Goal: Check status: Check status

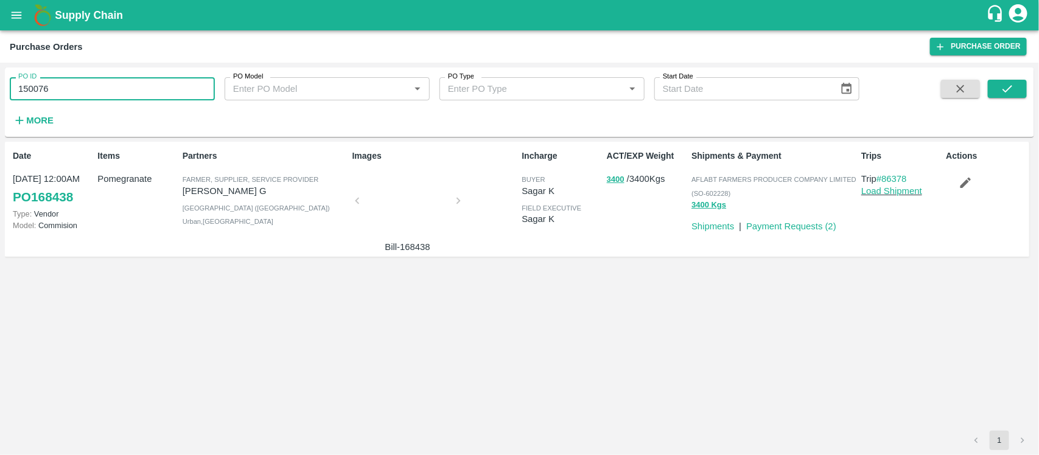
click at [101, 87] on input "150076" at bounding box center [112, 88] width 205 height 23
click at [1009, 83] on icon "submit" at bounding box center [1007, 88] width 13 height 13
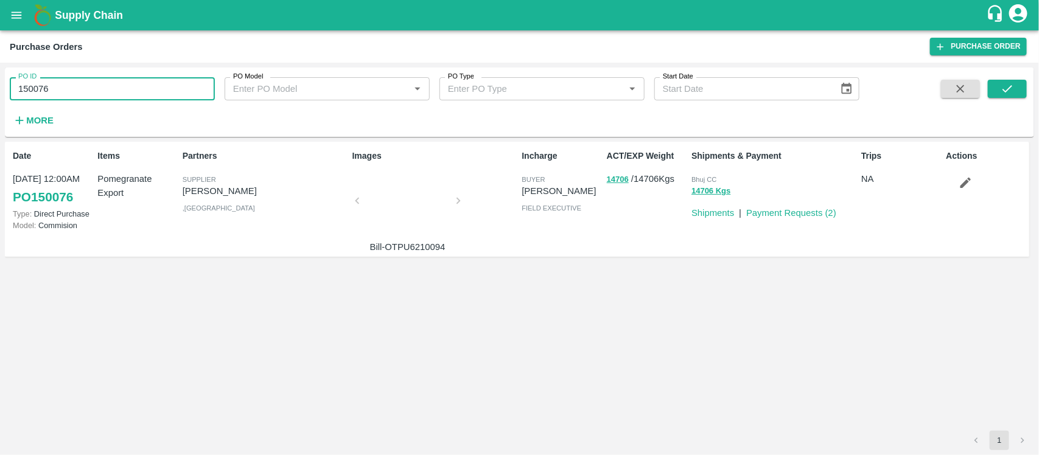
click at [156, 89] on input "150076" at bounding box center [112, 88] width 205 height 23
paste input "text"
type input "152366"
click at [1009, 83] on icon "submit" at bounding box center [1007, 88] width 13 height 13
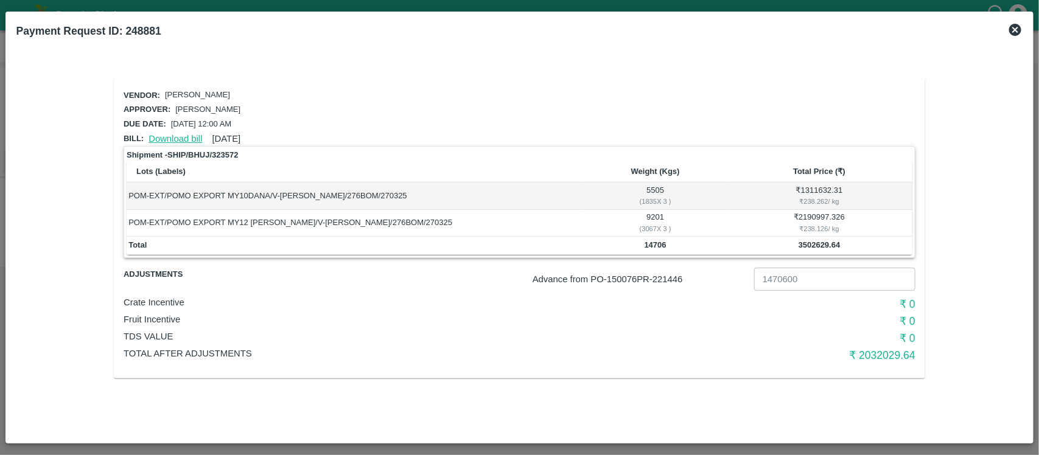
click at [165, 135] on link "Download bill" at bounding box center [176, 139] width 54 height 10
click at [679, 277] on p "Advance from PO- 150076 PR- 221446" at bounding box center [641, 279] width 217 height 13
copy p "221446"
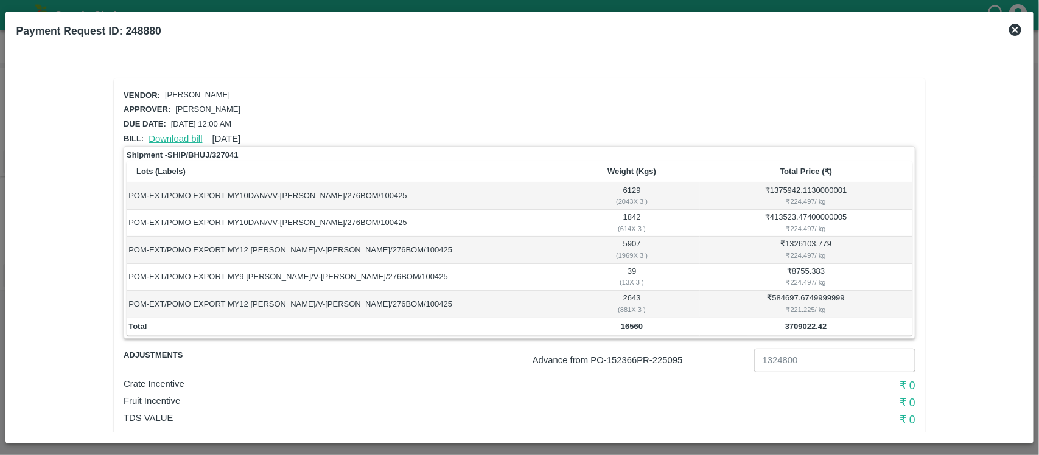
click at [177, 138] on link "Download bill" at bounding box center [176, 139] width 54 height 10
click at [170, 139] on link "Download bill" at bounding box center [176, 139] width 54 height 10
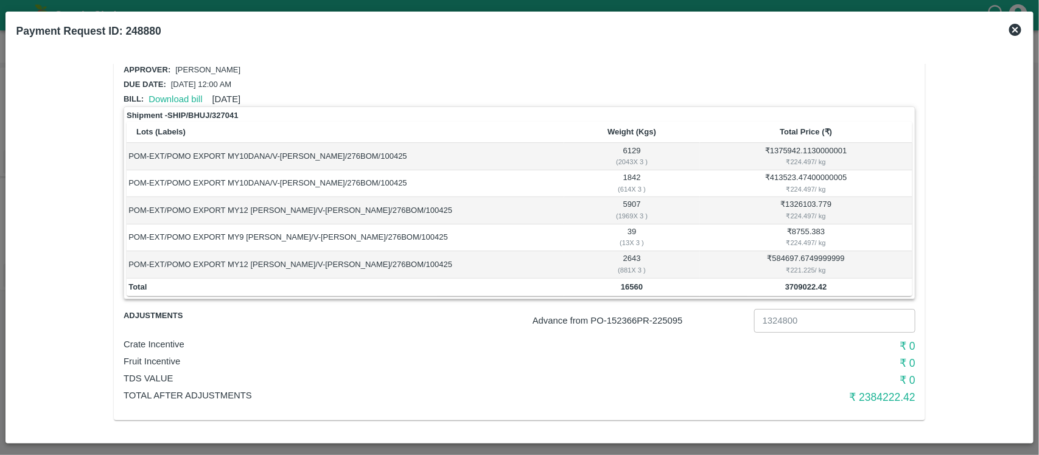
click at [804, 284] on b "3709022.42" at bounding box center [806, 286] width 42 height 9
copy b "3709022.42"
click at [147, 26] on b "Payment Request ID: 248880" at bounding box center [88, 31] width 145 height 12
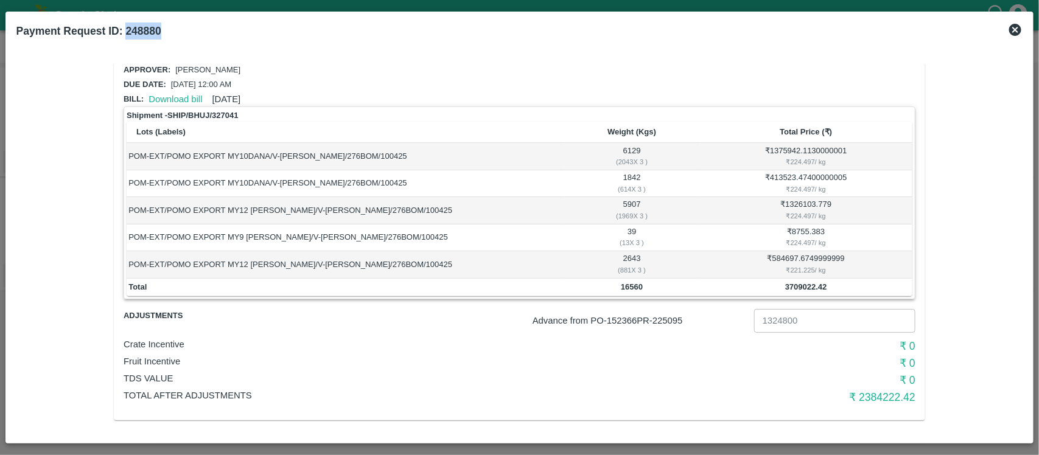
copy b "248880"
click at [673, 320] on p "Advance from PO- 152366 PR- 225095" at bounding box center [641, 320] width 217 height 13
copy p "225095"
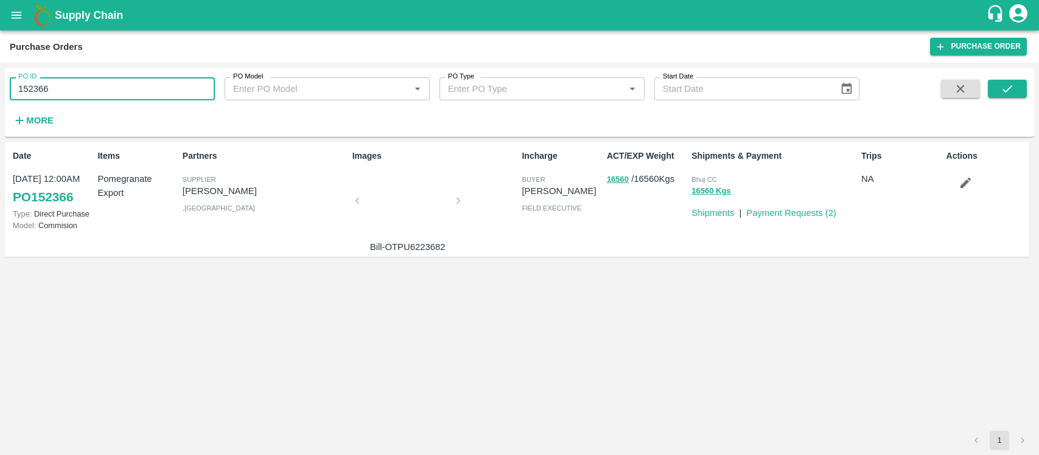
click at [78, 89] on input "152366" at bounding box center [112, 88] width 205 height 23
click at [78, 89] on input "152595" at bounding box center [112, 88] width 205 height 23
click at [1014, 89] on icon "submit" at bounding box center [1007, 88] width 13 height 13
click at [83, 99] on input "152595" at bounding box center [112, 88] width 205 height 23
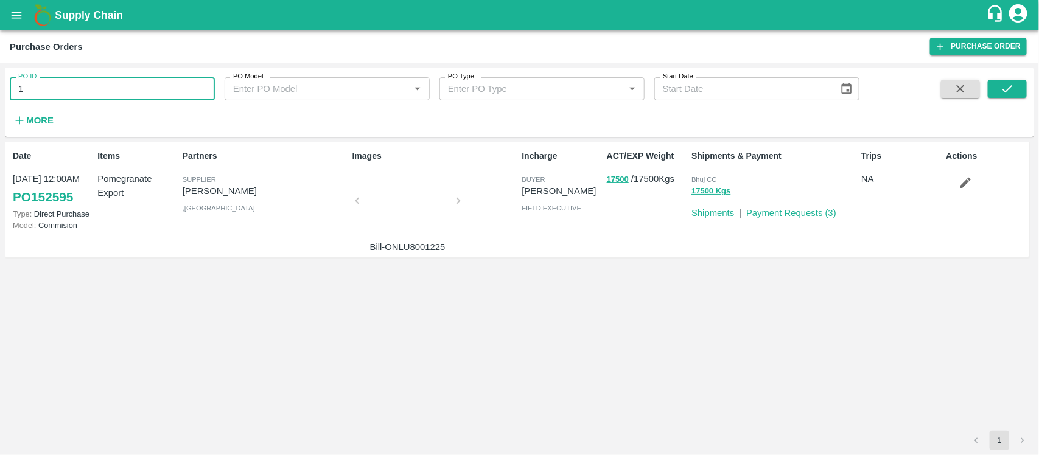
type input "1"
paste input "text"
click at [996, 89] on button "submit" at bounding box center [1007, 89] width 39 height 18
click at [65, 86] on input "153466" at bounding box center [112, 88] width 205 height 23
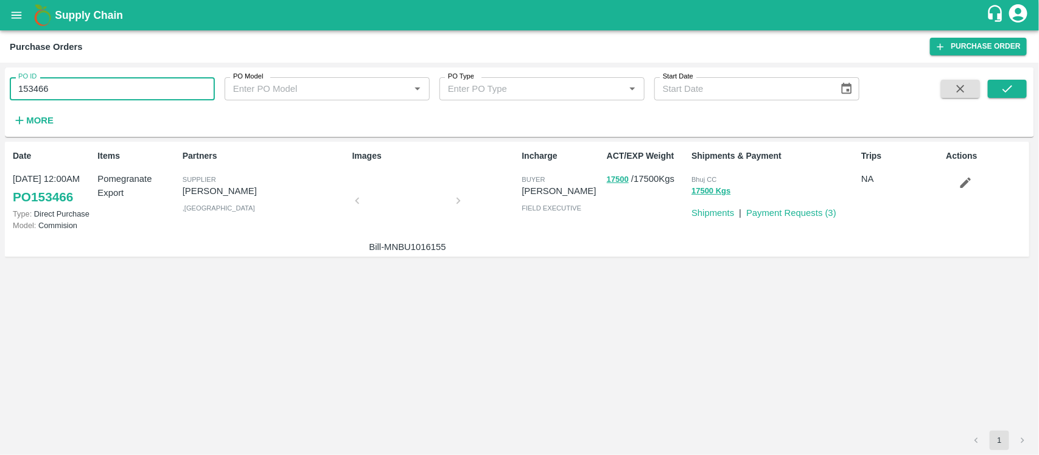
paste input "text"
click at [1007, 92] on icon "submit" at bounding box center [1007, 88] width 13 height 13
click at [82, 82] on input "153696" at bounding box center [112, 88] width 205 height 23
paste input "text"
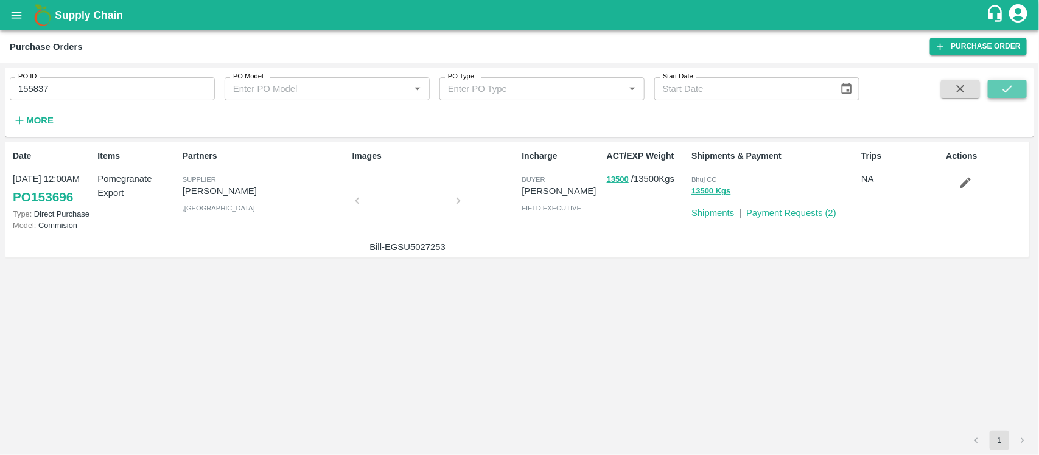
click at [1010, 88] on icon "submit" at bounding box center [1008, 88] width 10 height 7
click at [96, 84] on input "155837" at bounding box center [112, 88] width 205 height 23
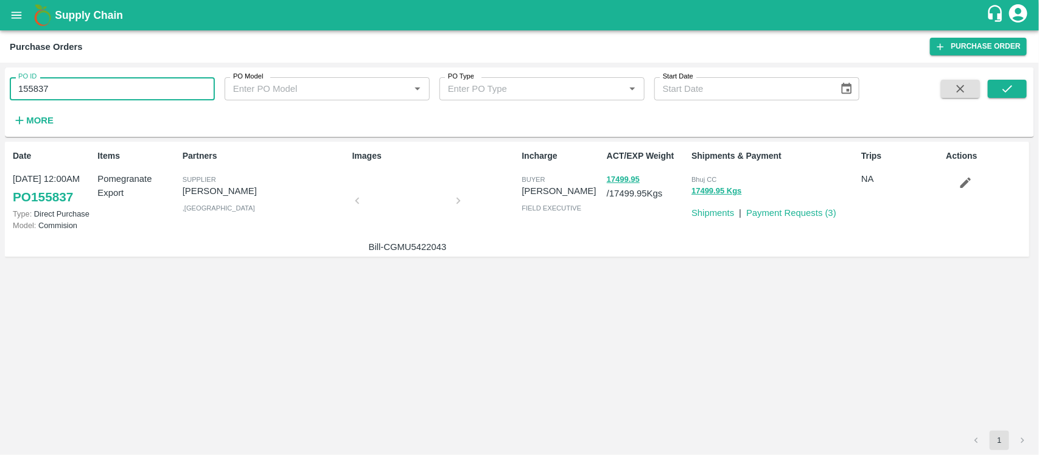
click at [96, 84] on input "155837" at bounding box center [112, 88] width 205 height 23
paste input "text"
click at [1009, 89] on icon "submit" at bounding box center [1008, 88] width 10 height 7
click at [105, 92] on input "155574" at bounding box center [112, 88] width 205 height 23
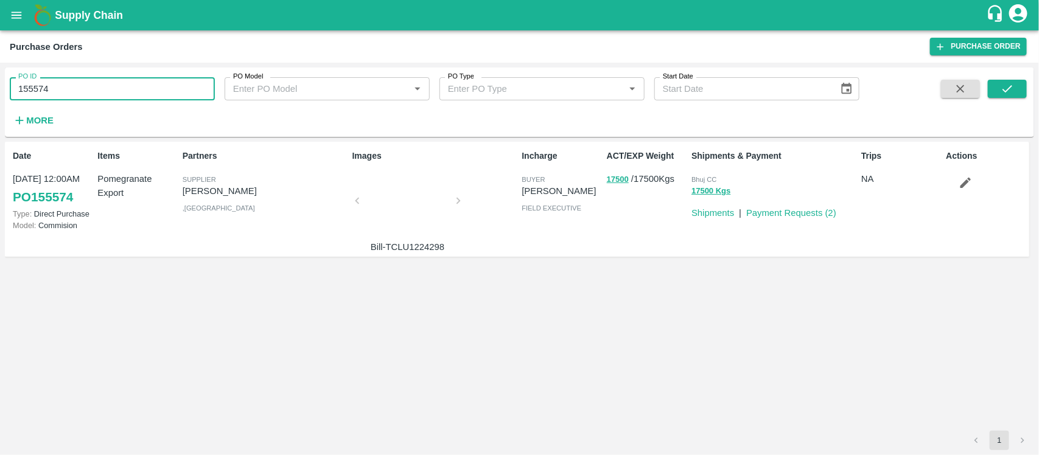
paste input "text"
type input "156336"
click at [1010, 93] on icon "submit" at bounding box center [1007, 88] width 13 height 13
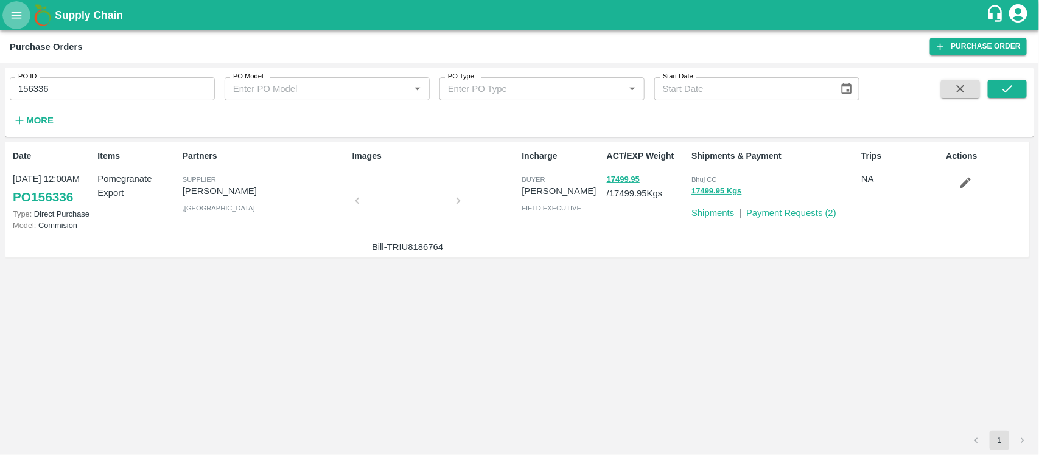
click at [19, 15] on icon "open drawer" at bounding box center [17, 15] width 10 height 7
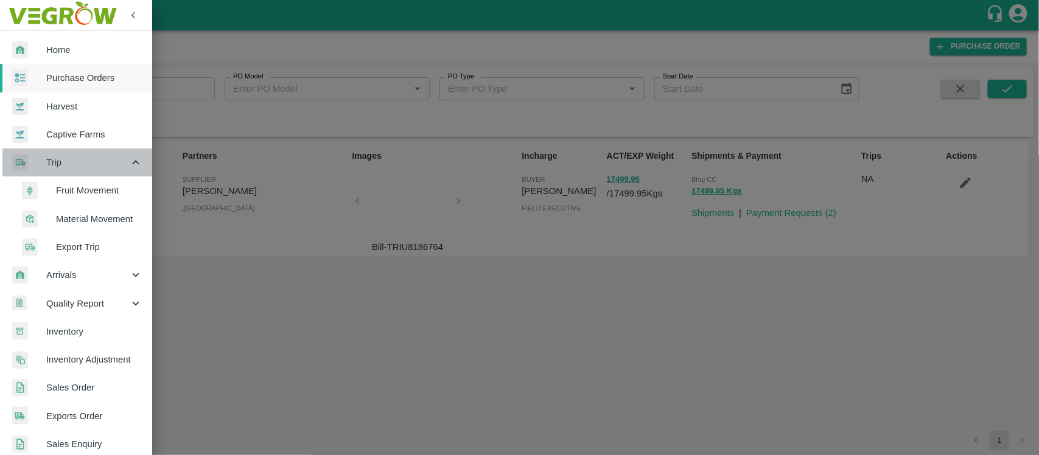
click at [80, 166] on span "Trip" at bounding box center [87, 162] width 83 height 13
click at [75, 169] on div "Trip" at bounding box center [76, 163] width 152 height 28
click at [76, 187] on span "Fruit Movement" at bounding box center [99, 190] width 86 height 13
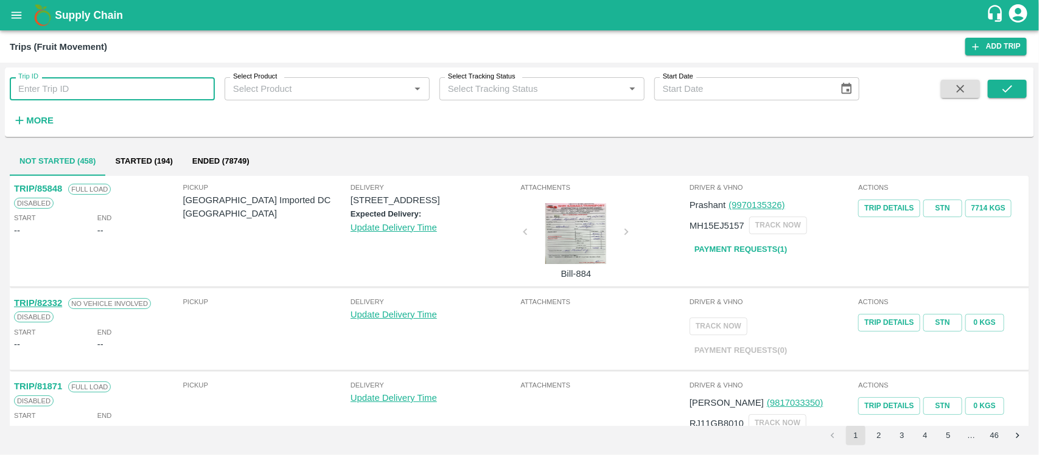
click at [128, 84] on input "Trip ID" at bounding box center [112, 88] width 205 height 23
paste input "86367"
type input "86367"
click at [1006, 88] on icon "submit" at bounding box center [1007, 88] width 13 height 13
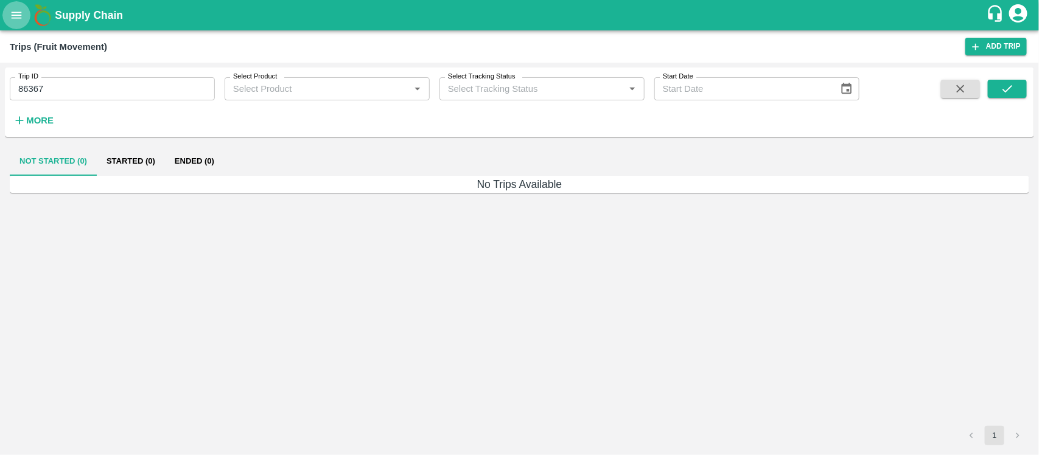
click at [17, 17] on icon "open drawer" at bounding box center [17, 15] width 10 height 7
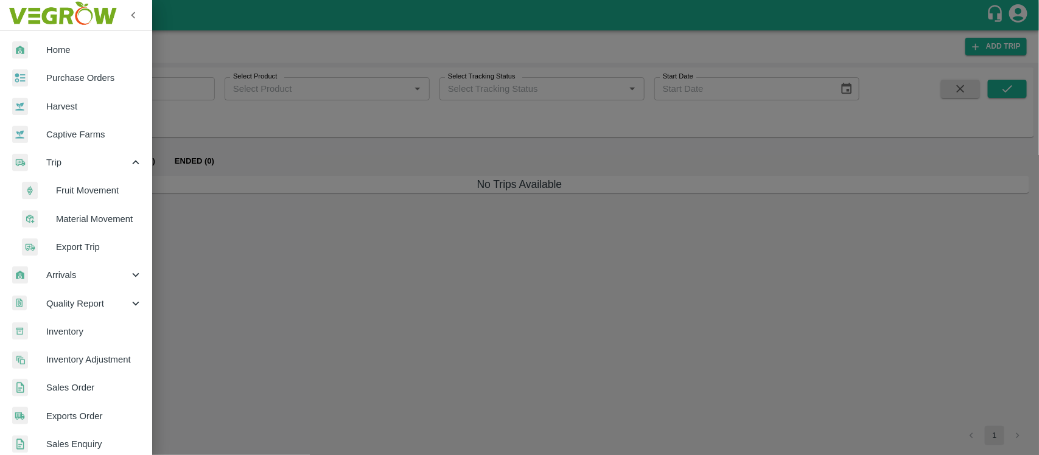
click at [85, 222] on span "Material Movement" at bounding box center [99, 218] width 86 height 13
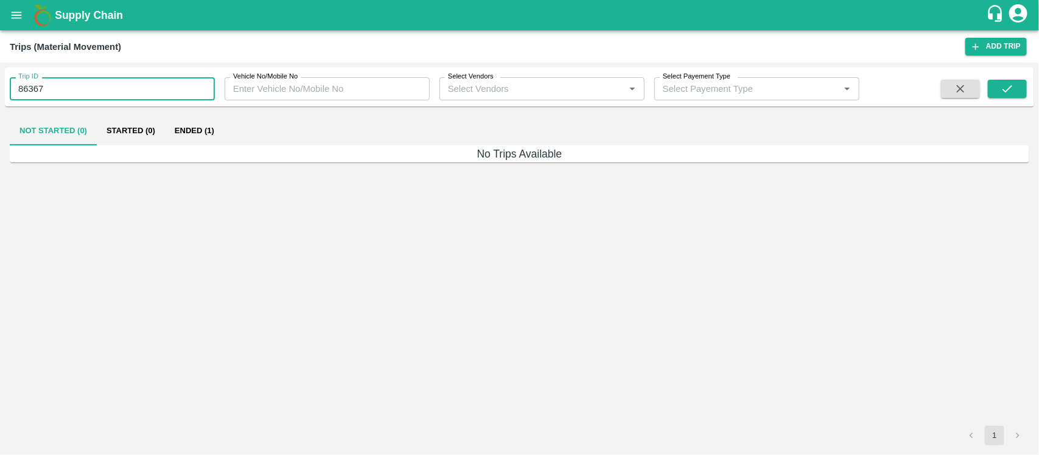
click at [107, 90] on input "86367" at bounding box center [112, 88] width 205 height 23
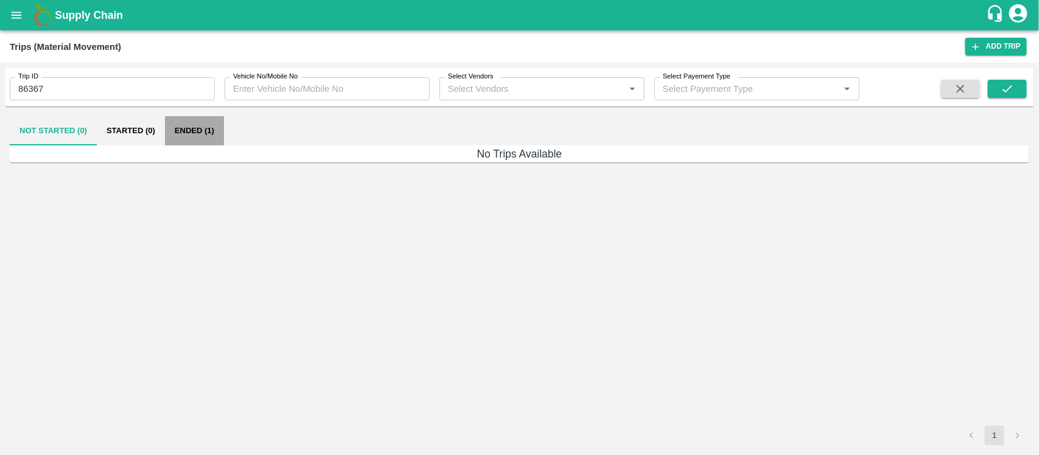
click at [187, 126] on button "Ended (1)" at bounding box center [194, 130] width 59 height 29
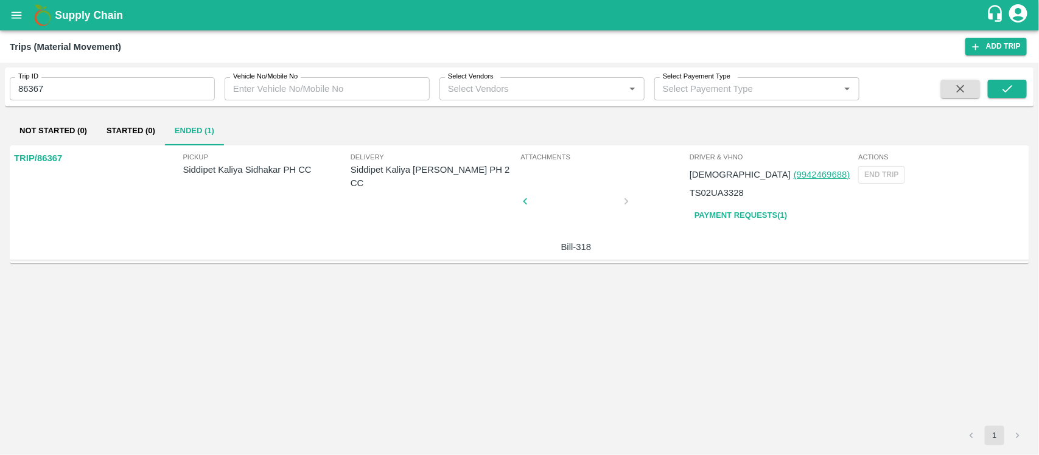
click at [411, 173] on p "Siddipet Kaliya Sudhakar PH 2 CC" at bounding box center [434, 176] width 167 height 27
copy p "Siddipet Kaliya Sudhakar PH 2 CC"
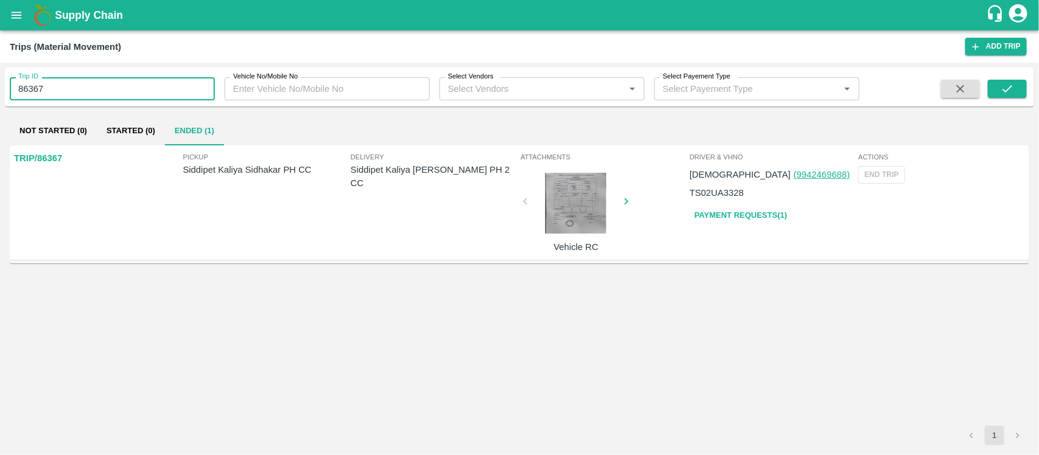
click at [96, 85] on input "86367" at bounding box center [112, 88] width 205 height 23
paste input "text"
type input "86366"
click at [1012, 102] on div "Trip ID 86366 Trip ID Vehicle No/Mobile No Vehicle No/Mobile No Select Vendors …" at bounding box center [519, 87] width 1029 height 39
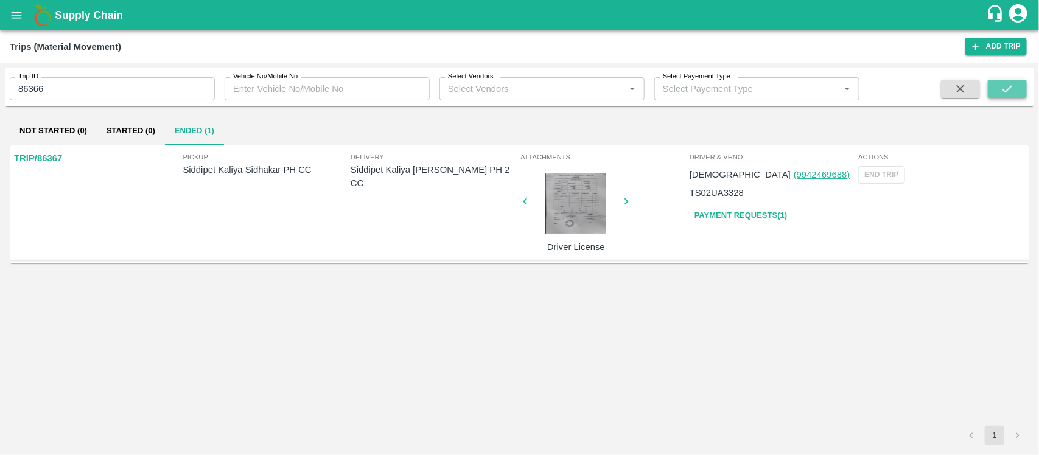
click at [1009, 89] on icon "submit" at bounding box center [1008, 88] width 10 height 7
click at [12, 14] on icon "open drawer" at bounding box center [16, 15] width 13 height 13
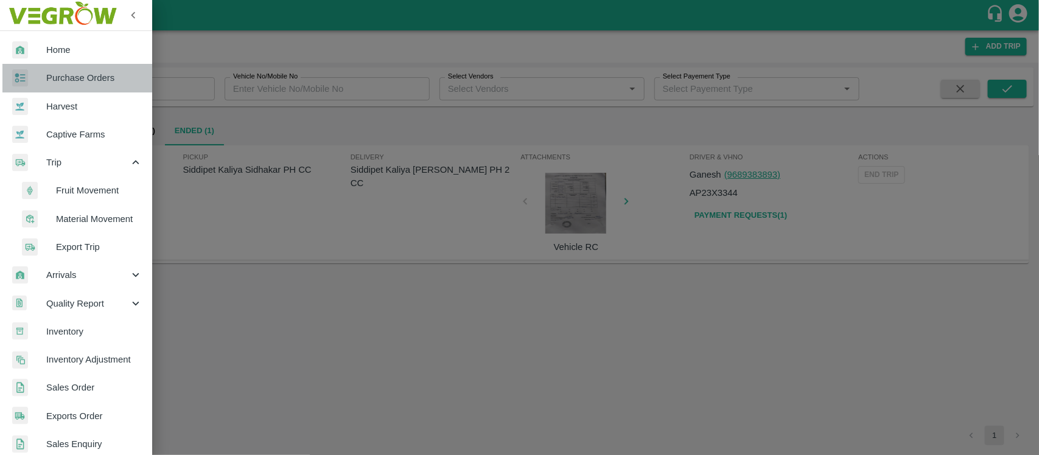
click at [111, 79] on span "Purchase Orders" at bounding box center [94, 77] width 96 height 13
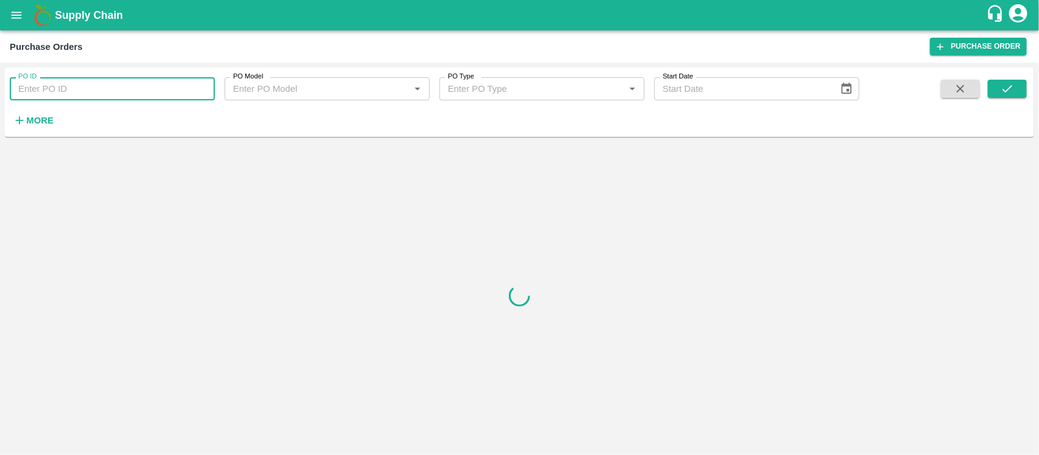
click at [153, 87] on input "PO ID" at bounding box center [112, 88] width 205 height 23
paste input "156861"
click at [1009, 89] on icon "submit" at bounding box center [1008, 88] width 10 height 7
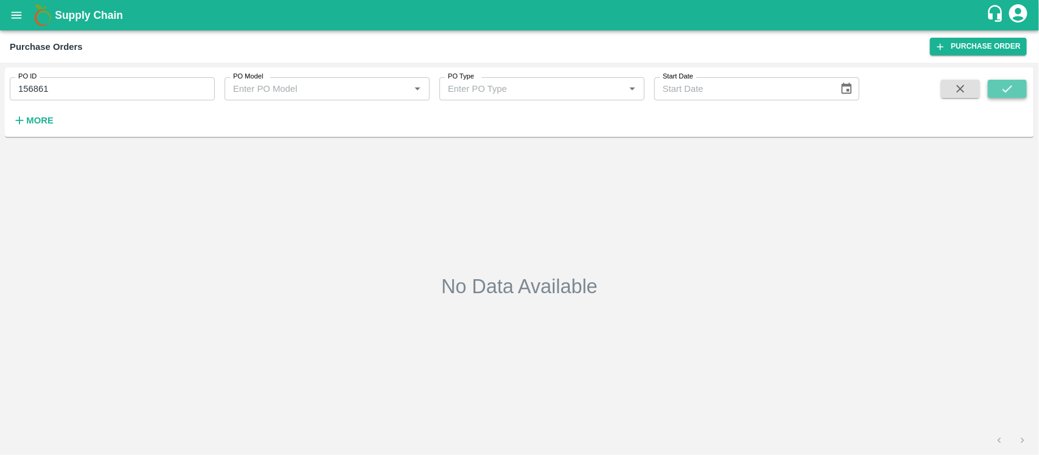
click at [1009, 89] on icon "submit" at bounding box center [1008, 88] width 10 height 7
click at [72, 82] on input "156861" at bounding box center [112, 88] width 205 height 23
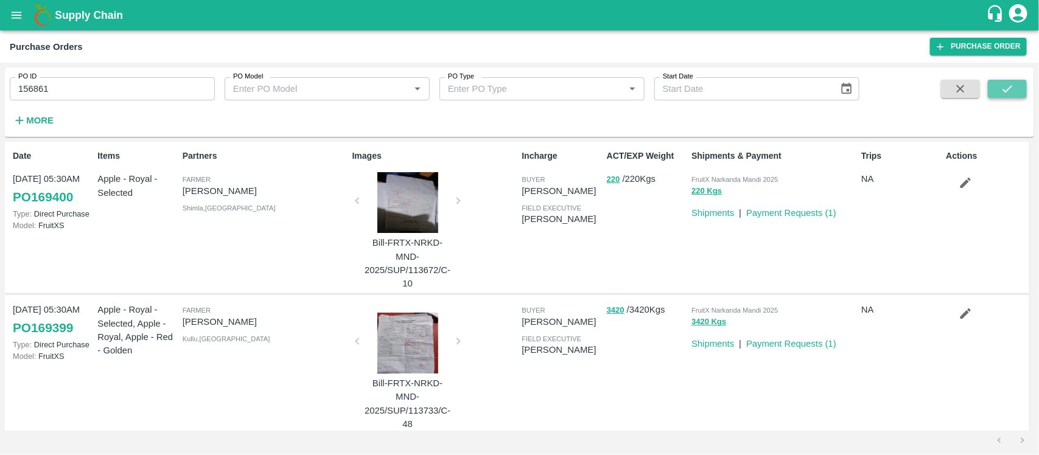
click at [1008, 93] on icon "submit" at bounding box center [1007, 88] width 13 height 13
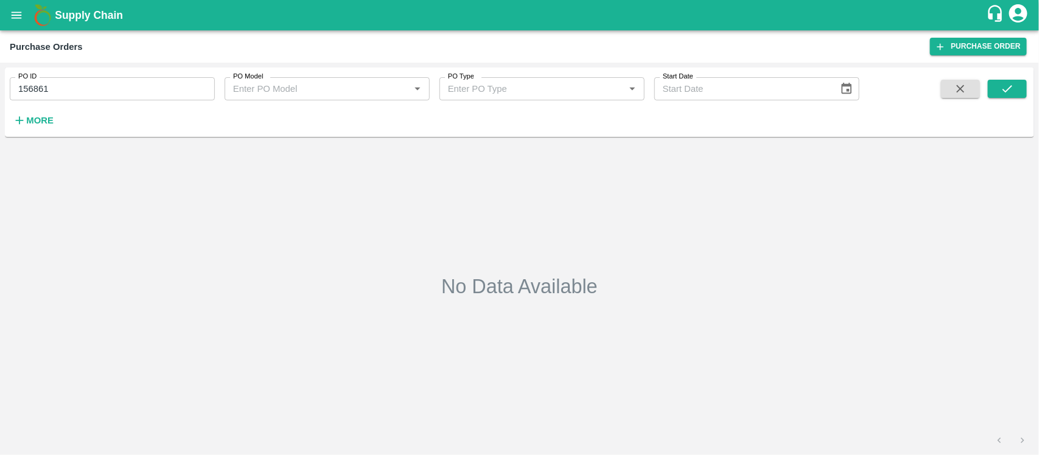
click at [171, 82] on input "156861" at bounding box center [112, 88] width 205 height 23
type input "156861"
paste input "text"
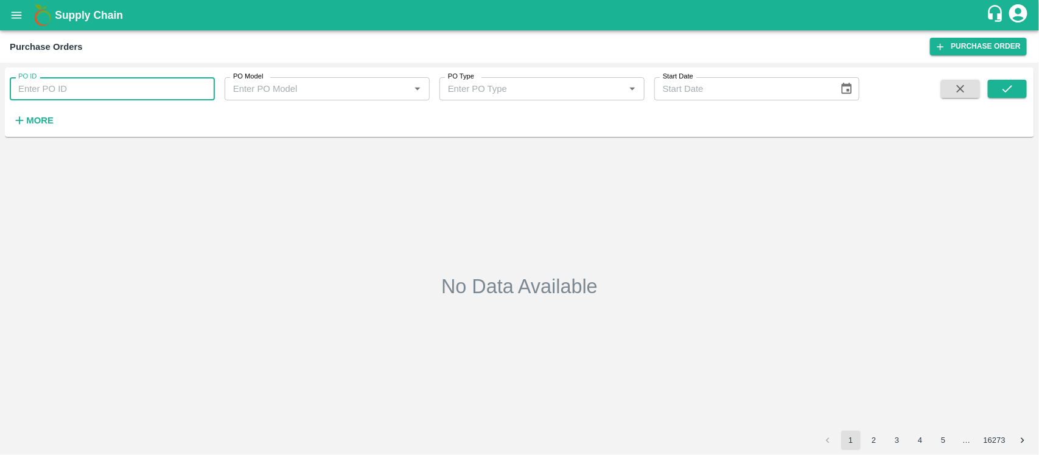
type input "156861"
click at [1021, 84] on button "submit" at bounding box center [1007, 89] width 39 height 18
click at [1001, 93] on icon "submit" at bounding box center [1007, 88] width 13 height 13
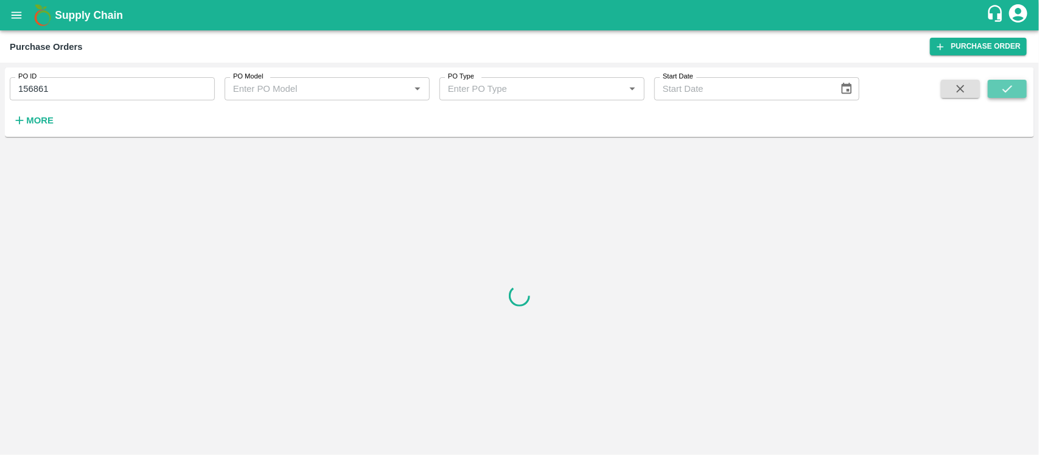
click at [1001, 93] on icon "submit" at bounding box center [1007, 88] width 13 height 13
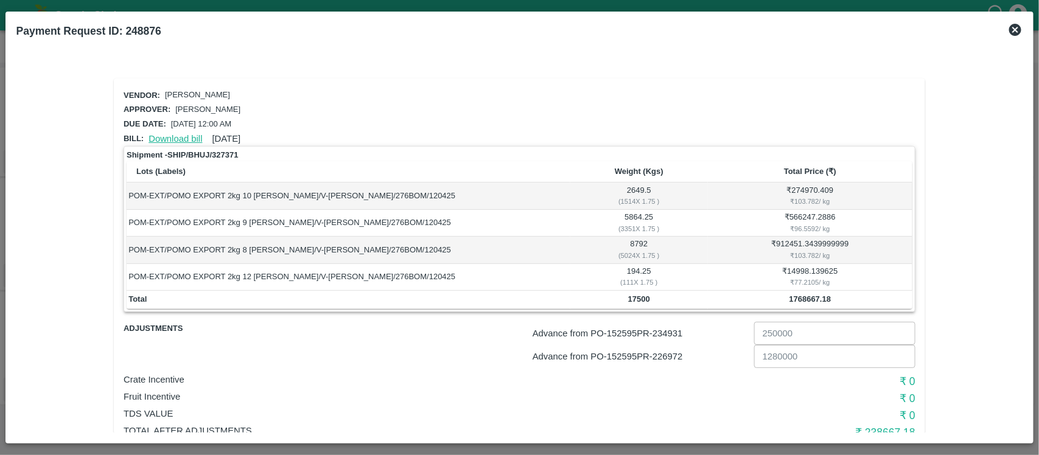
click at [165, 138] on link "Download bill" at bounding box center [176, 139] width 54 height 10
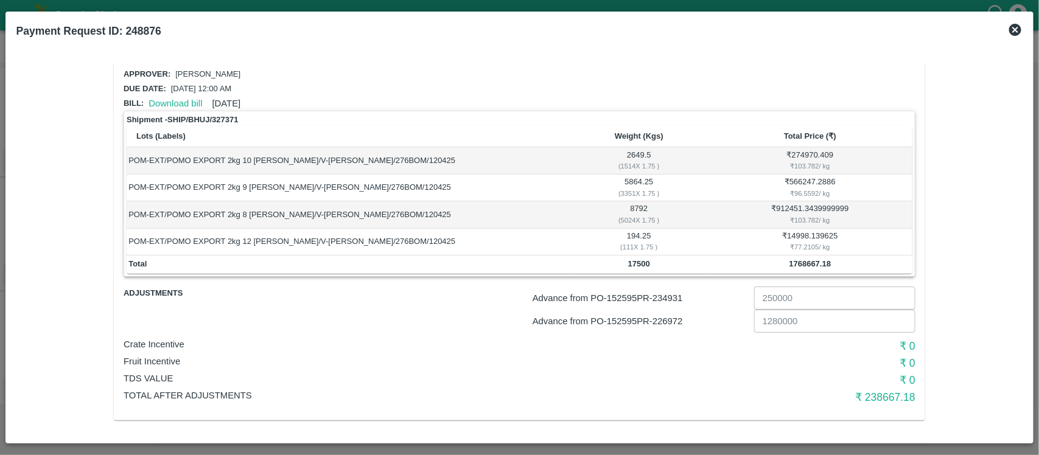
click at [673, 293] on p "Advance from PO- 152595 PR- 234931" at bounding box center [641, 298] width 217 height 13
copy p "234931"
click at [680, 317] on p "Advance from PO- 152595 PR- 226972" at bounding box center [641, 321] width 217 height 13
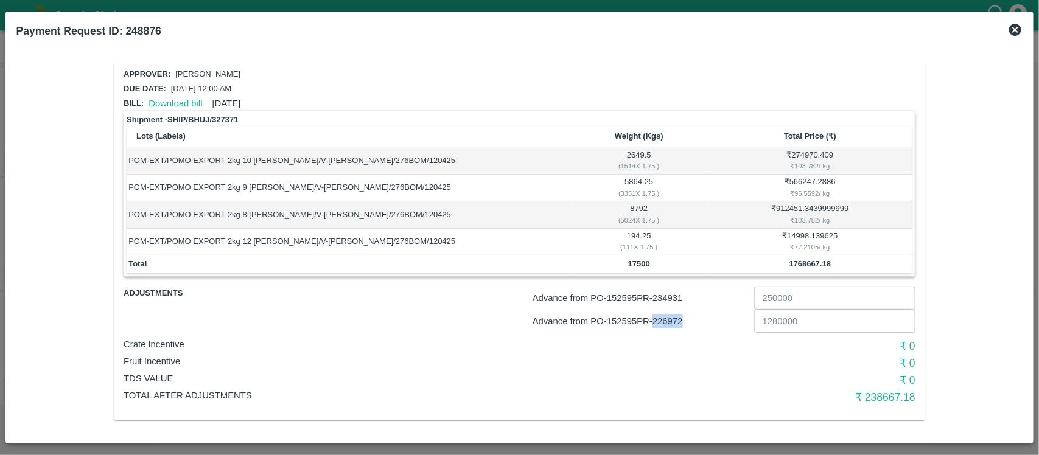
copy p "226972"
click at [673, 294] on p "Advance from PO- 152595 PR- 234931" at bounding box center [641, 298] width 217 height 13
copy p "234931"
click at [668, 321] on p "Advance from PO- 152595 PR- 226972" at bounding box center [641, 321] width 217 height 13
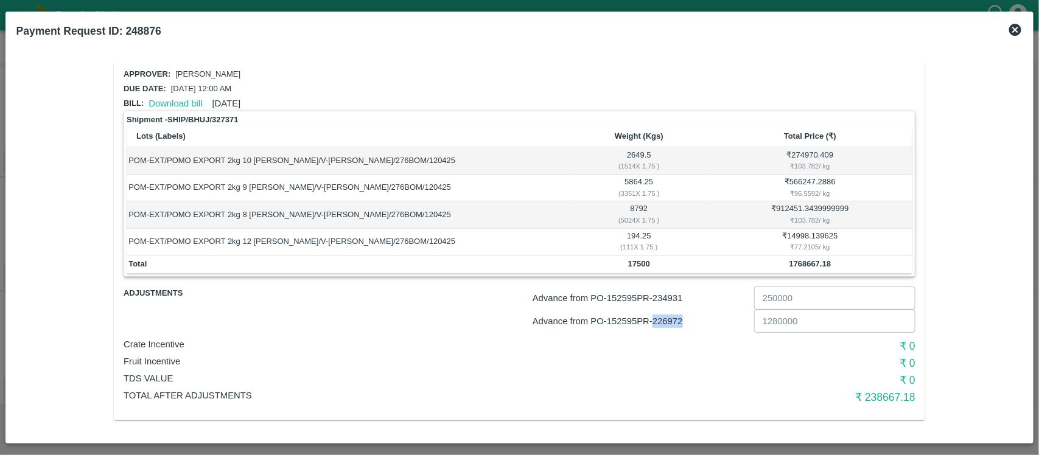
click at [668, 321] on p "Advance from PO- 152595 PR- 226972" at bounding box center [641, 321] width 217 height 13
copy p "226972"
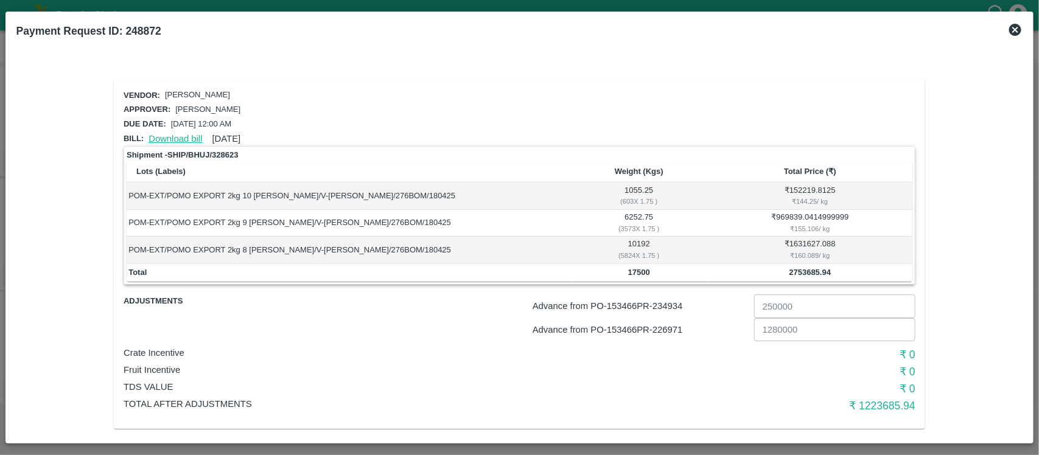
click at [174, 135] on link "Download bill" at bounding box center [176, 139] width 54 height 10
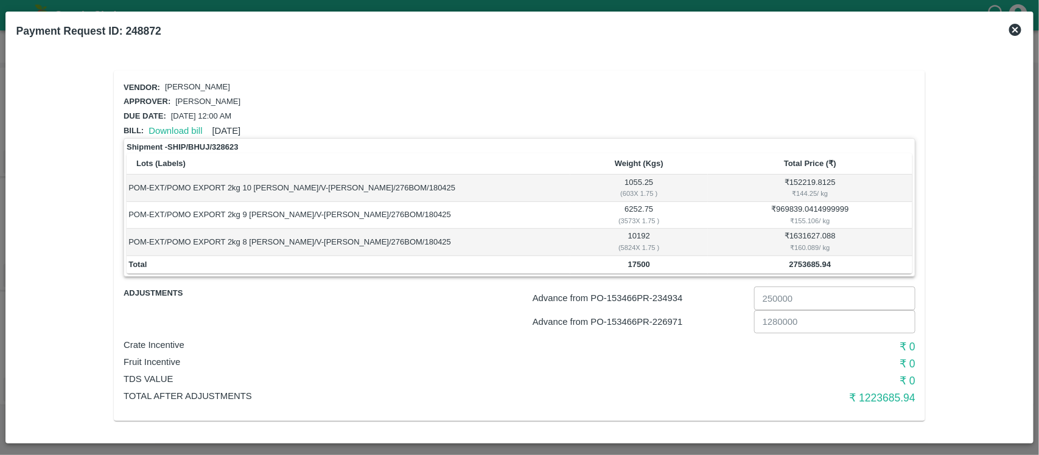
click at [150, 29] on b "Payment Request ID: 248872" at bounding box center [88, 31] width 145 height 12
copy b "248872"
click at [673, 293] on p "Advance from PO- 153466 PR- 234934" at bounding box center [641, 298] width 217 height 13
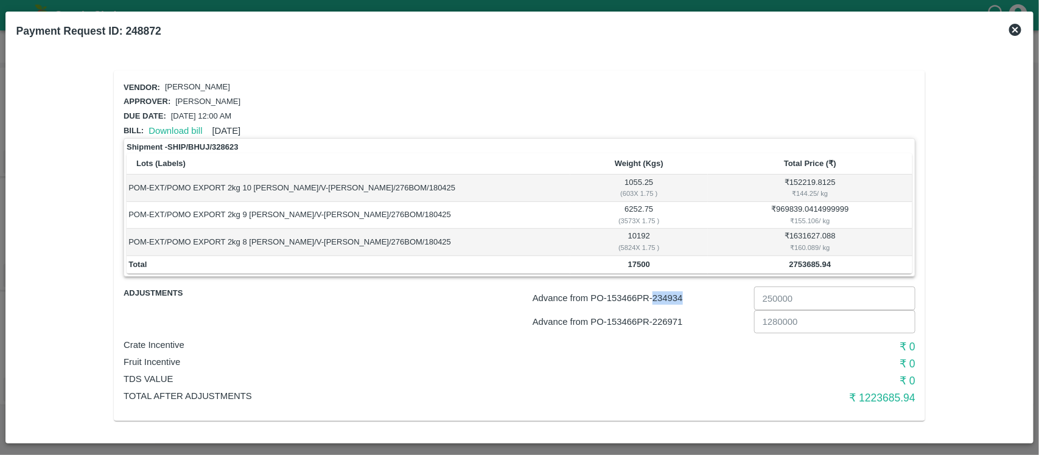
copy p "234934"
click at [673, 318] on p "Advance from PO- 153466 PR- 226971" at bounding box center [641, 321] width 217 height 13
copy p "226971"
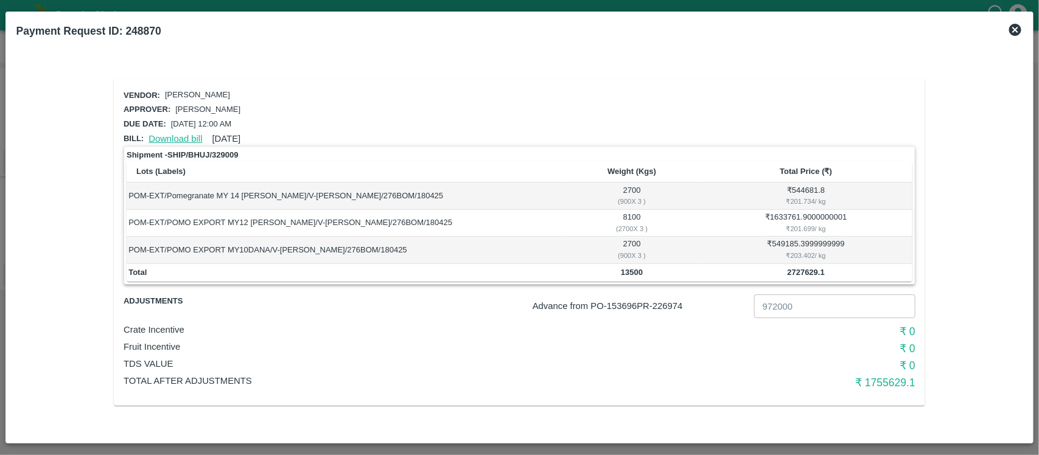
click at [171, 134] on link "Download bill" at bounding box center [176, 139] width 54 height 10
click at [814, 272] on b "2727629.1" at bounding box center [806, 272] width 37 height 9
copy b "2727629.1"
click at [673, 306] on p "Advance from PO- 153696 PR- 226974" at bounding box center [641, 305] width 217 height 13
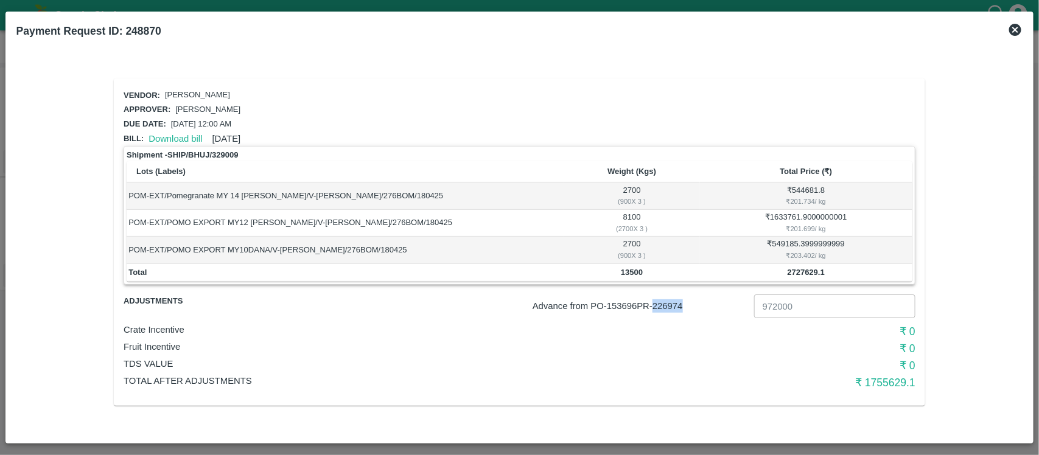
click at [673, 306] on p "Advance from PO- 153696 PR- 226974" at bounding box center [641, 305] width 217 height 13
copy p "226974"
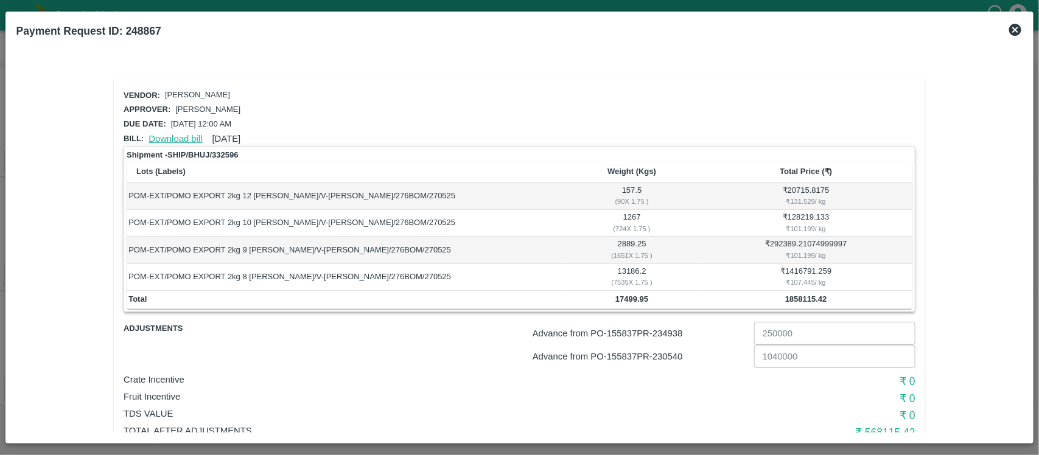
click at [169, 134] on link "Download bill" at bounding box center [176, 139] width 54 height 10
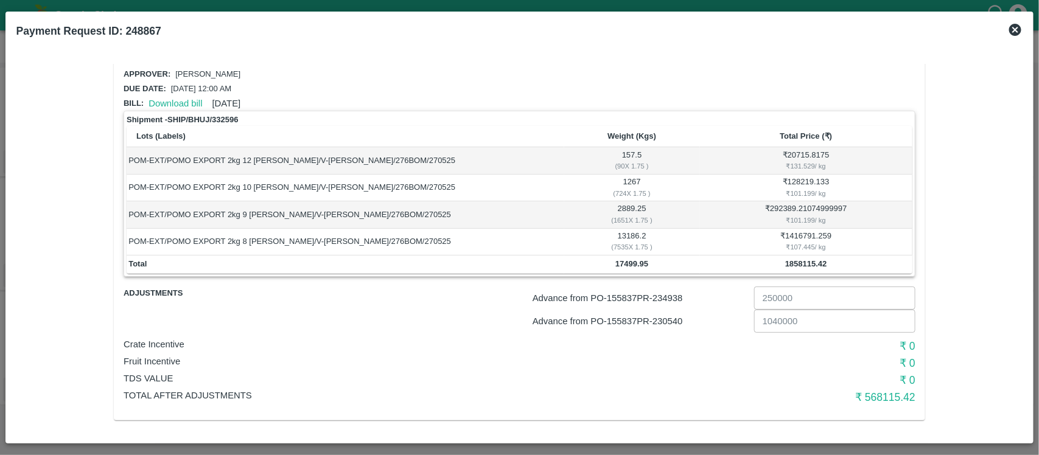
click at [149, 28] on b "Payment Request ID: 248867" at bounding box center [88, 31] width 145 height 12
copy b "248867"
click at [665, 293] on p "Advance from PO- 155837 PR- 234938" at bounding box center [641, 298] width 217 height 13
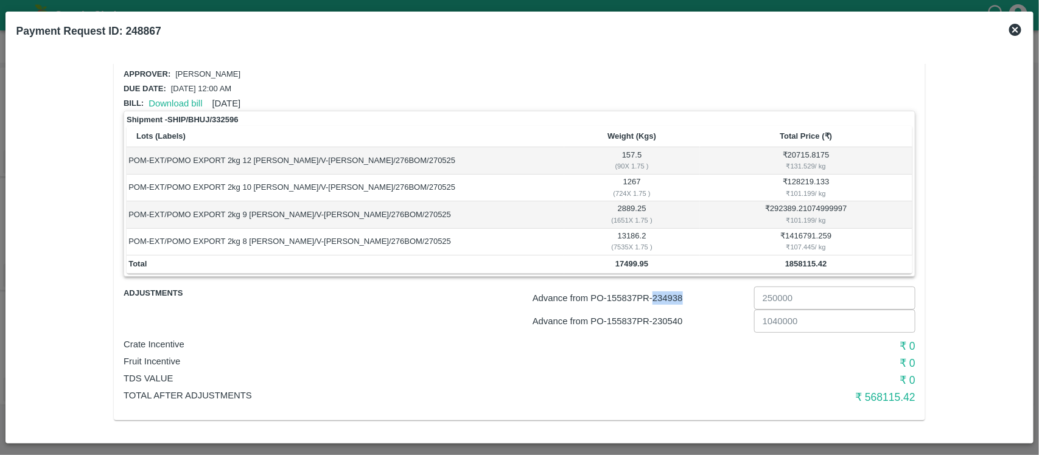
copy p "234938"
click at [668, 320] on p "Advance from PO- 155837 PR- 230540" at bounding box center [641, 321] width 217 height 13
copy p "230540"
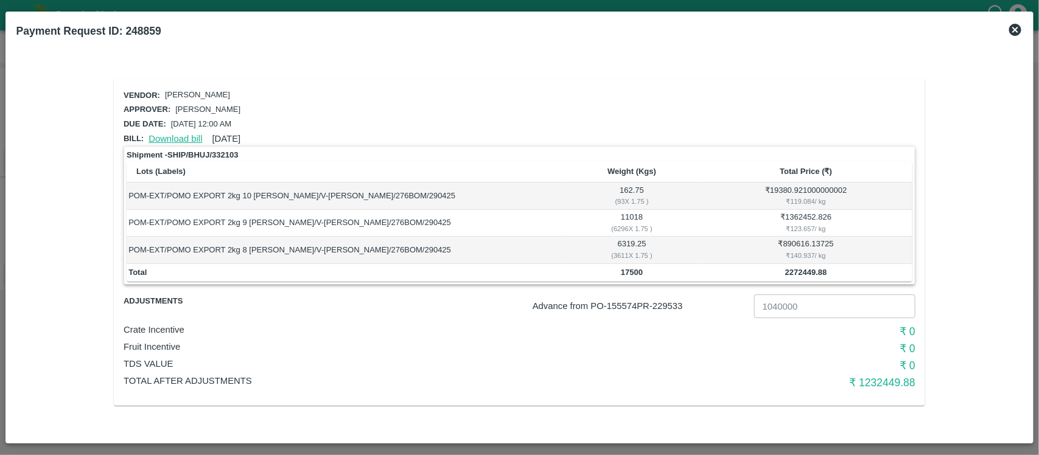
click at [170, 135] on link "Download bill" at bounding box center [176, 139] width 54 height 10
click at [797, 265] on td "2272449.88" at bounding box center [806, 273] width 212 height 18
copy b "2272449.88"
click at [149, 34] on b "Payment Request ID: 248859" at bounding box center [88, 31] width 145 height 12
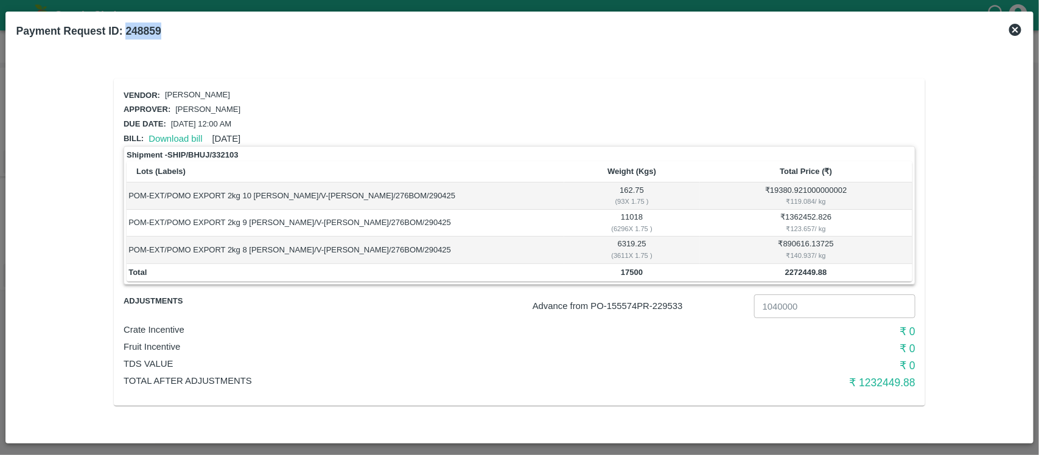
click at [149, 34] on b "Payment Request ID: 248859" at bounding box center [88, 31] width 145 height 12
copy b "248859"
click at [671, 307] on p "Advance from PO- 155574 PR- 229533" at bounding box center [641, 305] width 217 height 13
copy p "229533"
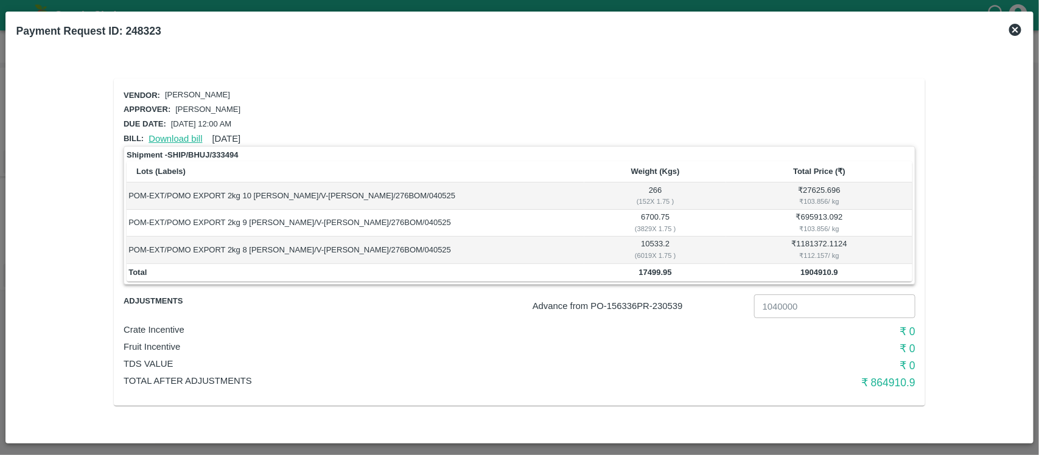
click at [183, 138] on link "Download bill" at bounding box center [176, 139] width 54 height 10
click at [818, 269] on b "1904910.9" at bounding box center [818, 272] width 37 height 9
copy b "1904910.9"
click at [671, 306] on p "Advance from PO- 156336 PR- 230539" at bounding box center [641, 305] width 217 height 13
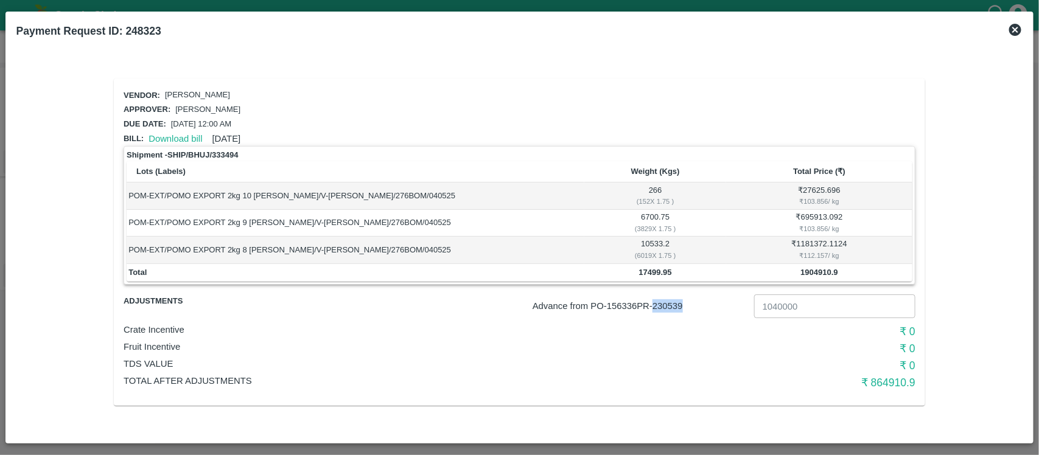
click at [671, 306] on p "Advance from PO- 156336 PR- 230539" at bounding box center [641, 305] width 217 height 13
copy p "230539"
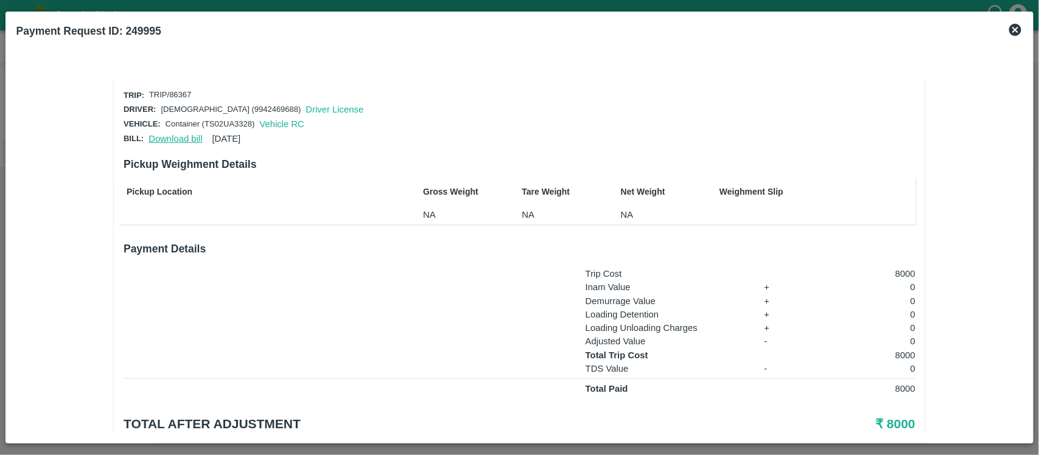
click at [163, 137] on link "Download bill" at bounding box center [176, 139] width 54 height 10
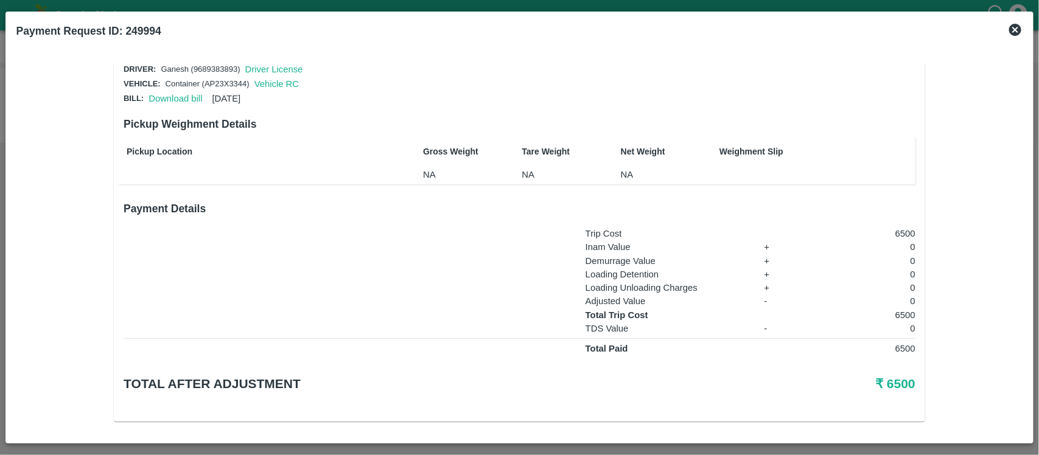
click at [898, 312] on p "6500" at bounding box center [860, 315] width 110 height 13
copy p "6500"
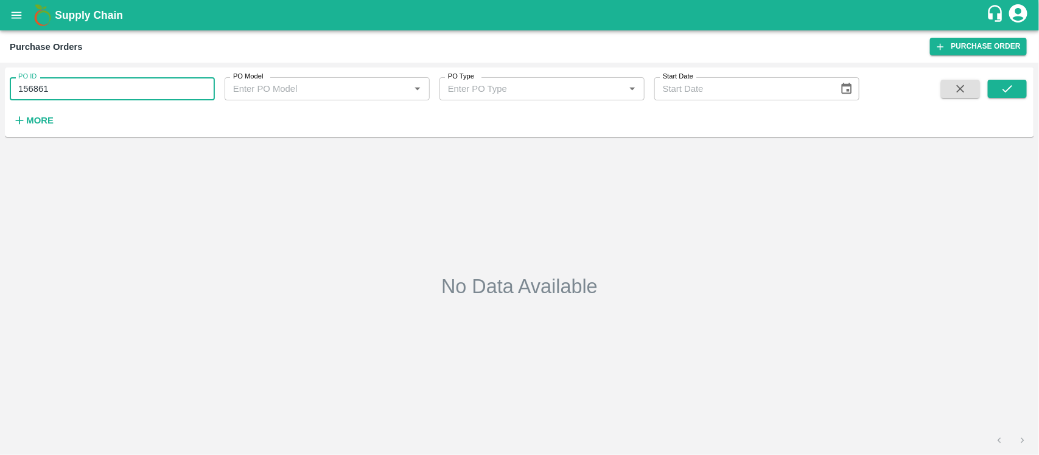
click at [93, 99] on input "156861" at bounding box center [112, 88] width 205 height 23
paste input "text"
click at [23, 86] on input "1156861" at bounding box center [112, 88] width 205 height 23
click at [1015, 81] on button "submit" at bounding box center [1007, 89] width 39 height 18
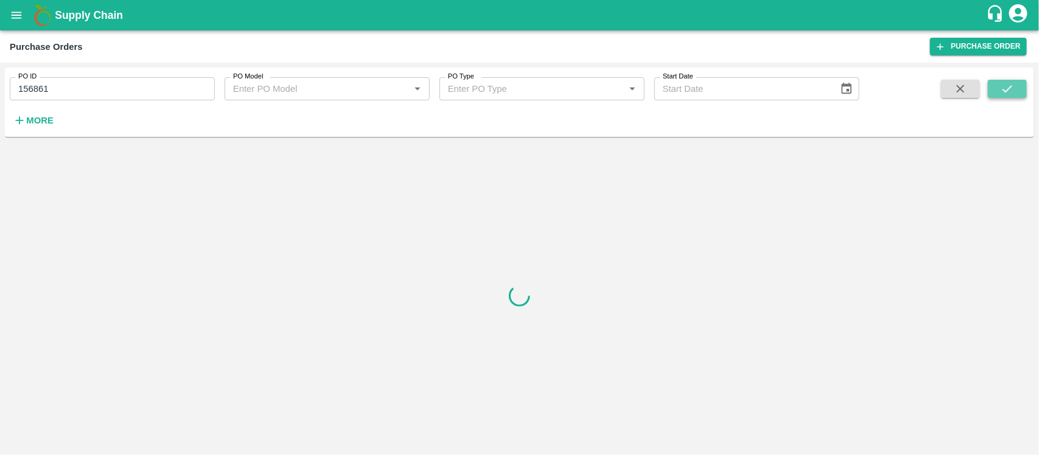
click at [1015, 81] on button "submit" at bounding box center [1007, 89] width 39 height 18
click at [158, 88] on input "156861" at bounding box center [112, 88] width 205 height 23
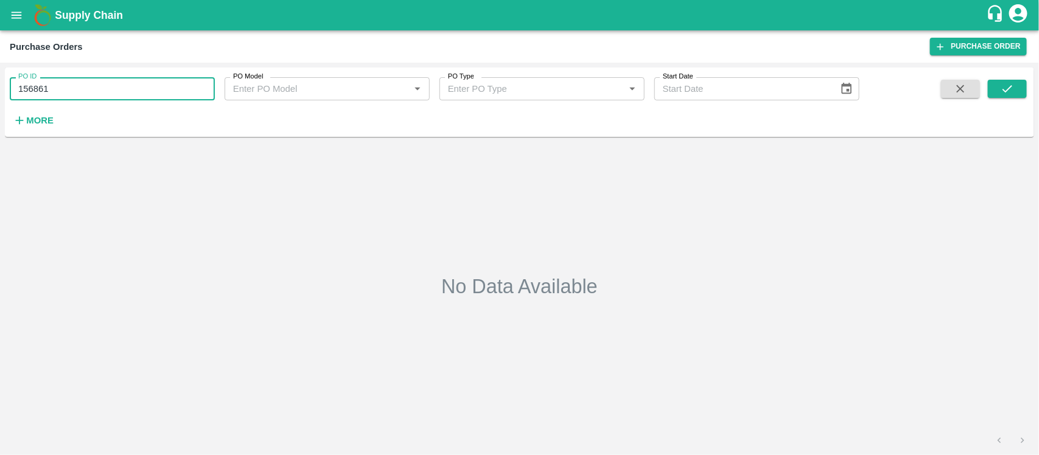
click at [158, 88] on input "156861" at bounding box center [112, 88] width 205 height 23
paste input "text"
type input "154533"
click at [1000, 90] on button "submit" at bounding box center [1007, 89] width 39 height 18
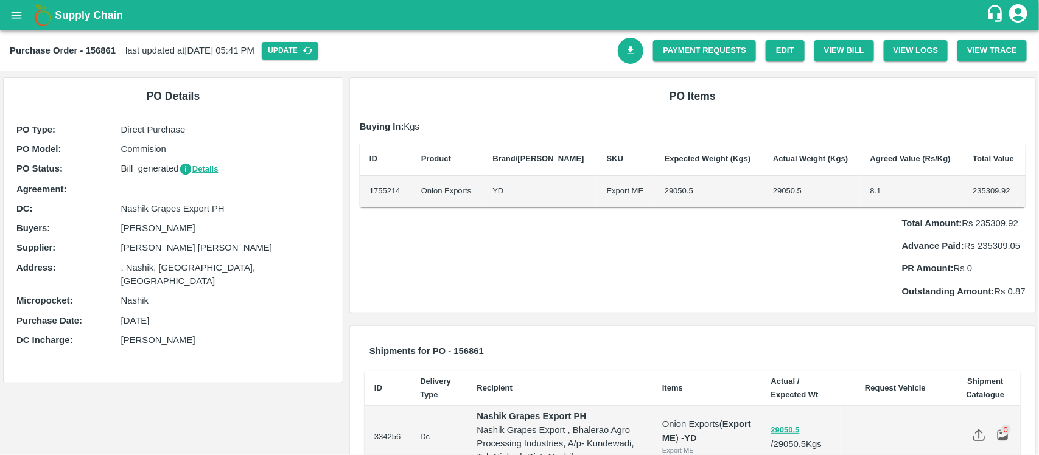
scroll to position [71, 0]
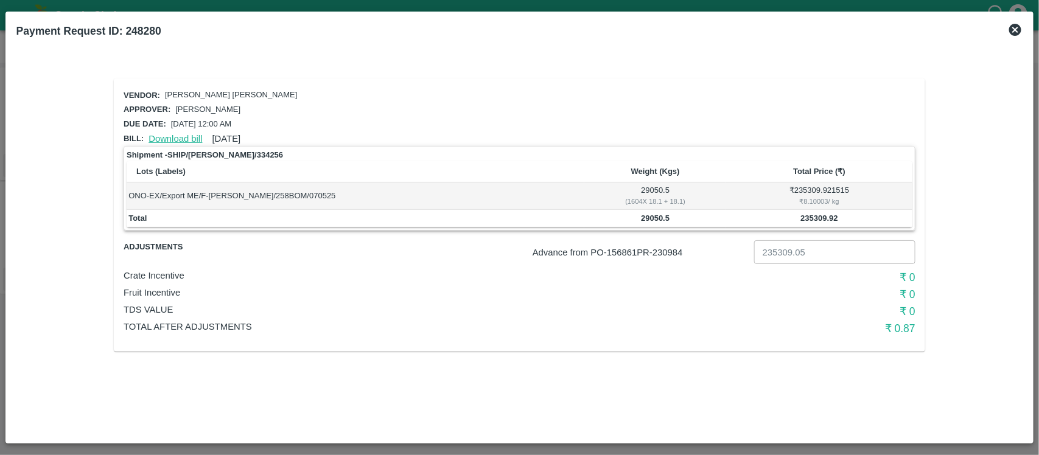
click at [186, 139] on link "Download bill" at bounding box center [176, 139] width 54 height 10
click at [676, 253] on p "Advance from PO- 156861 PR- 230984" at bounding box center [641, 252] width 217 height 13
copy p "230984"
click at [171, 135] on link "Download bill" at bounding box center [176, 139] width 54 height 10
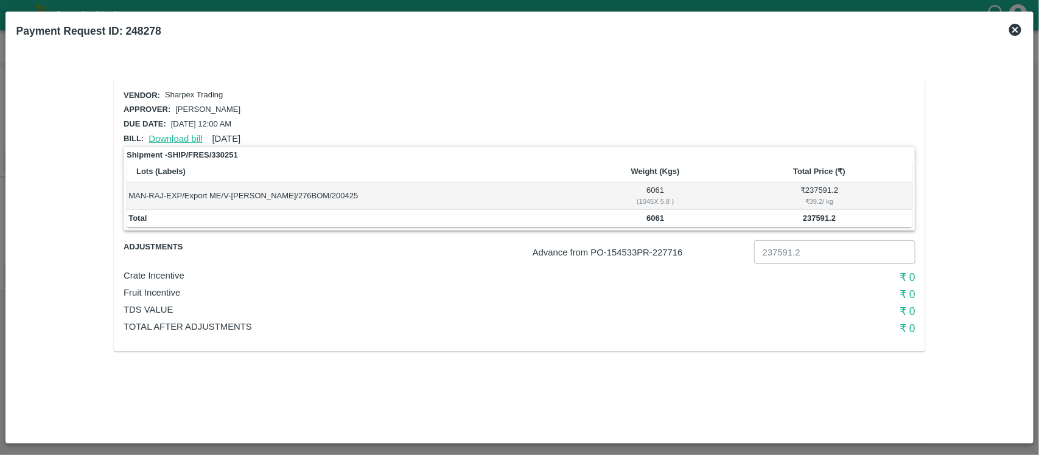
click at [156, 134] on link "Download bill" at bounding box center [176, 139] width 54 height 10
